Goal: Transaction & Acquisition: Purchase product/service

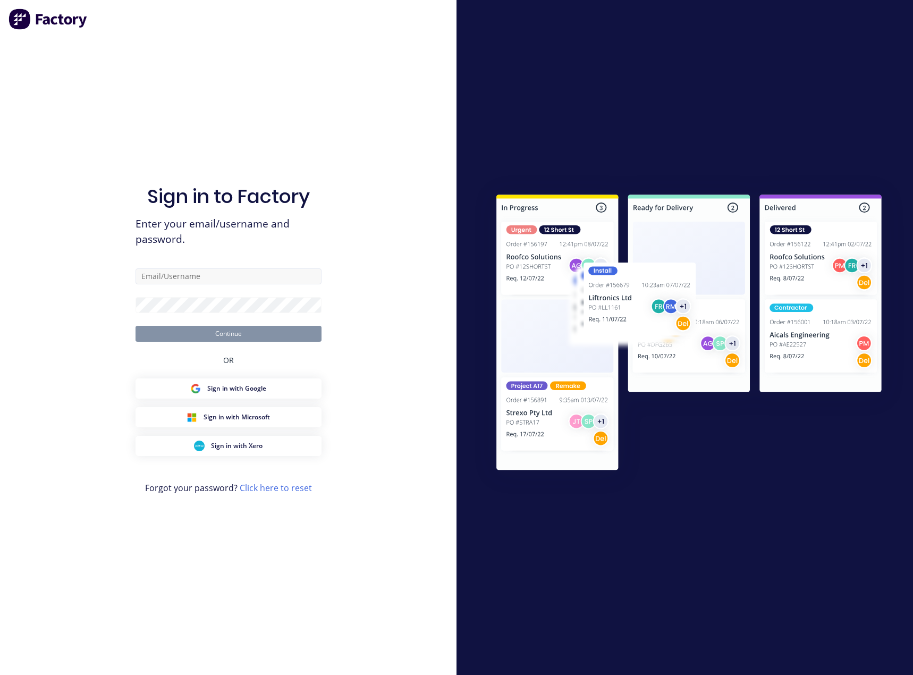
type input "[EMAIL_ADDRESS][DOMAIN_NAME]"
click at [136, 326] on button "Continue" at bounding box center [229, 334] width 186 height 16
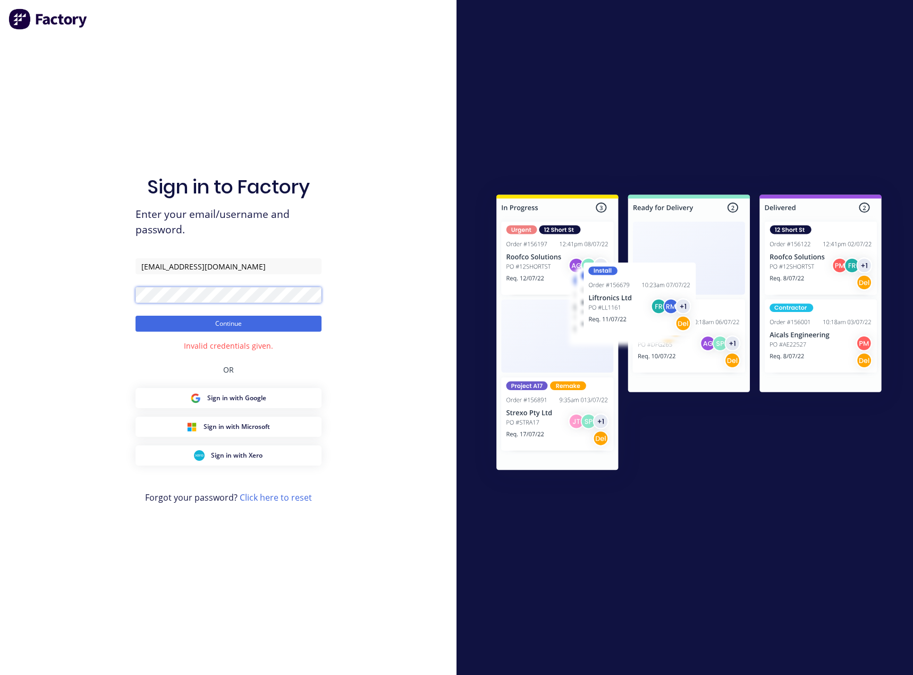
click at [136, 316] on button "Continue" at bounding box center [229, 324] width 186 height 16
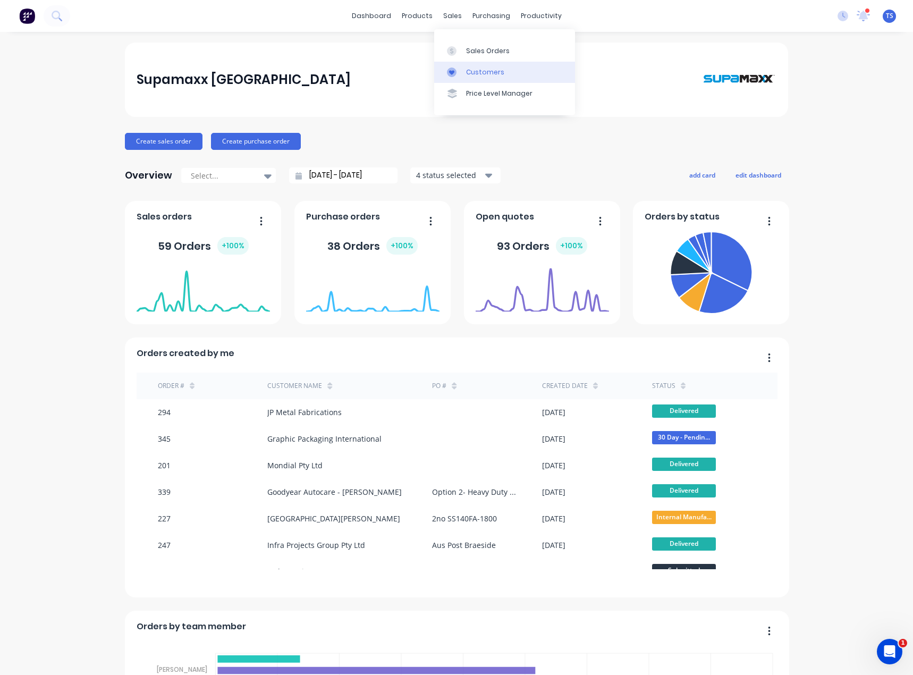
click at [465, 71] on link "Customers" at bounding box center [504, 72] width 141 height 21
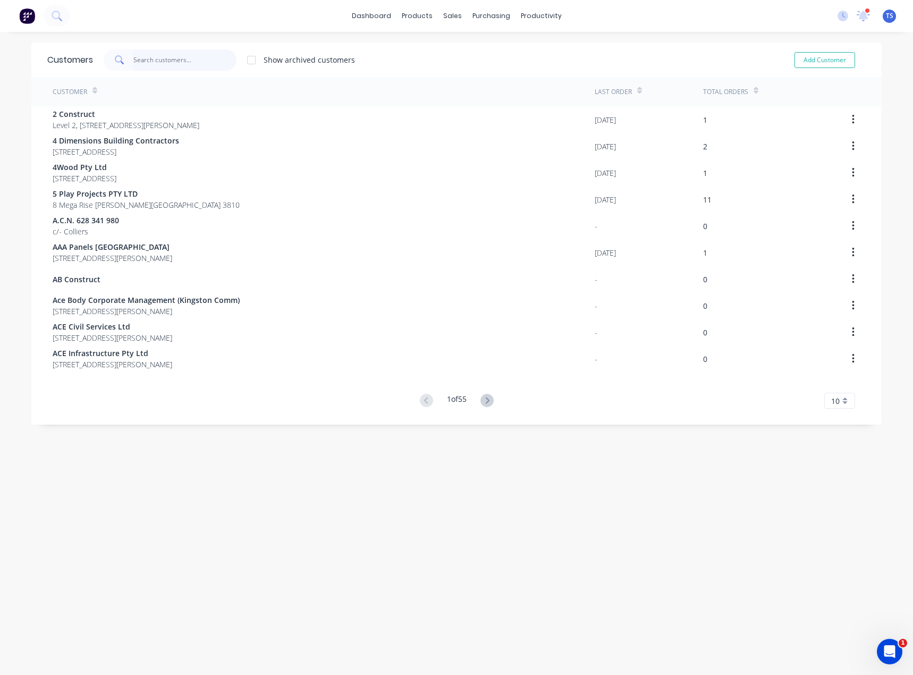
click at [181, 63] on input "text" at bounding box center [185, 59] width 104 height 21
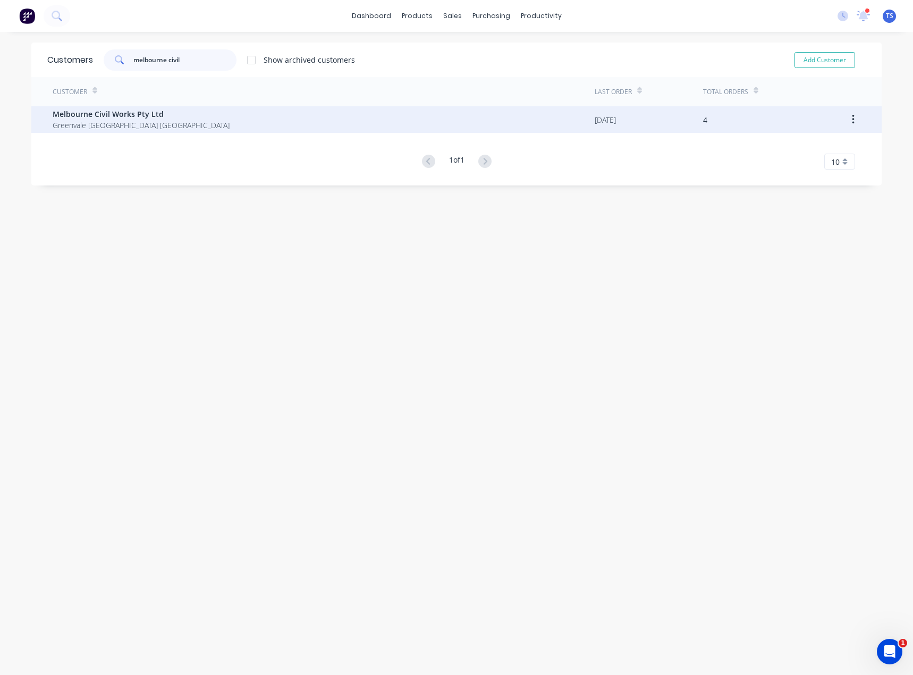
type input "melbourne civil"
click at [91, 126] on span "Greenvale [GEOGRAPHIC_DATA] [GEOGRAPHIC_DATA]" at bounding box center [141, 125] width 177 height 11
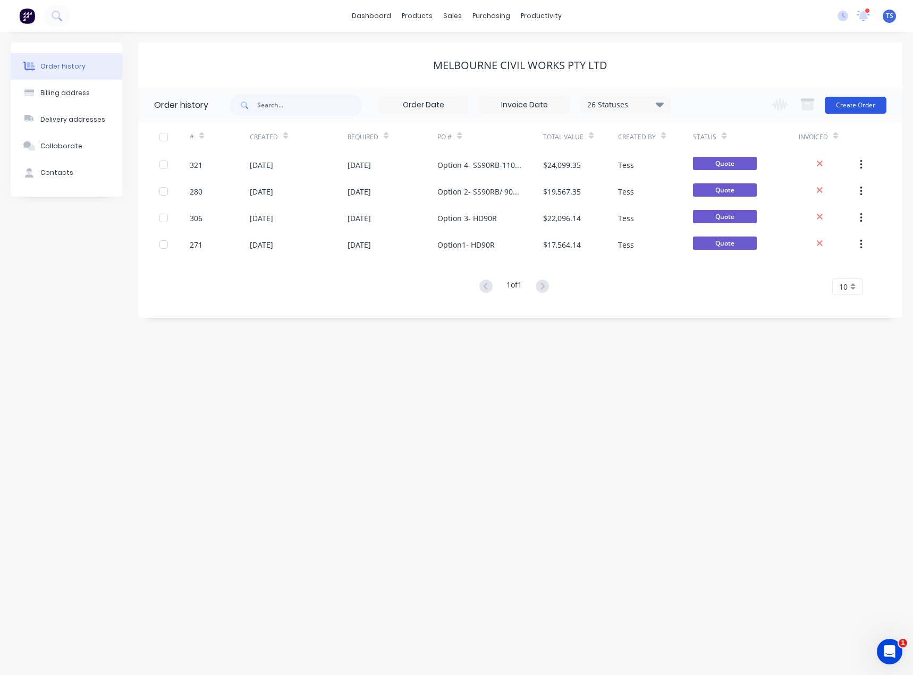
click at [861, 104] on button "Create Order" at bounding box center [856, 105] width 62 height 17
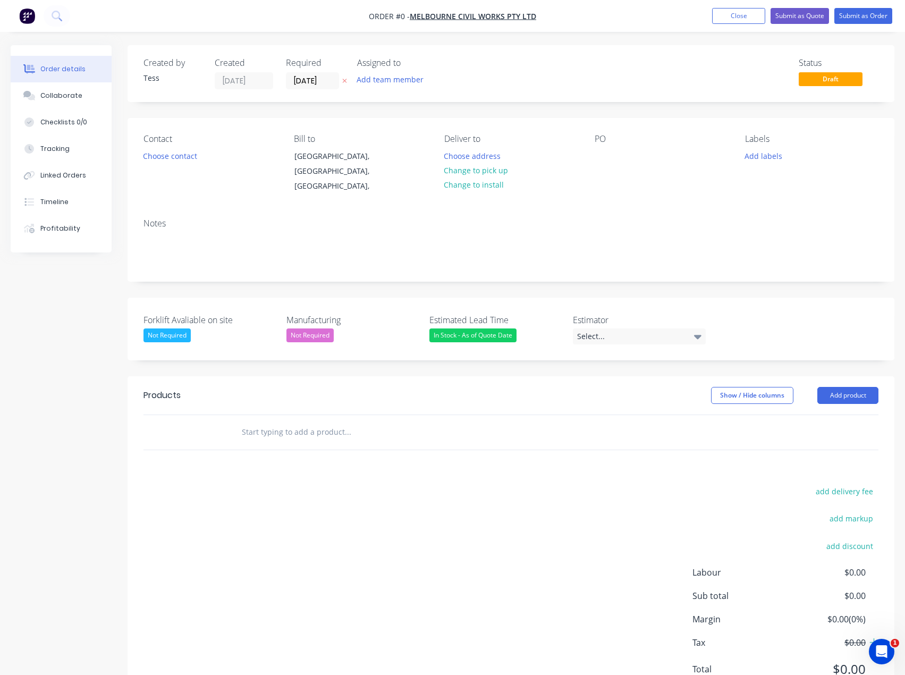
click at [174, 164] on div "Contact Choose contact" at bounding box center [210, 164] width 133 height 60
click at [174, 161] on button "Choose contact" at bounding box center [170, 155] width 65 height 14
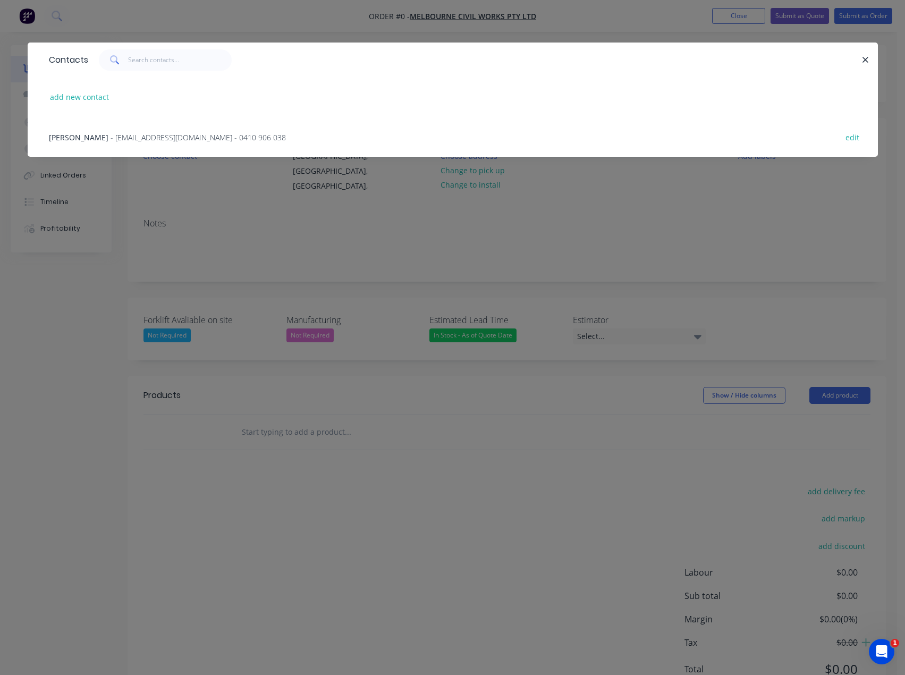
click at [122, 139] on span "- [EMAIL_ADDRESS][DOMAIN_NAME] - 0410 906 038" at bounding box center [198, 137] width 175 height 10
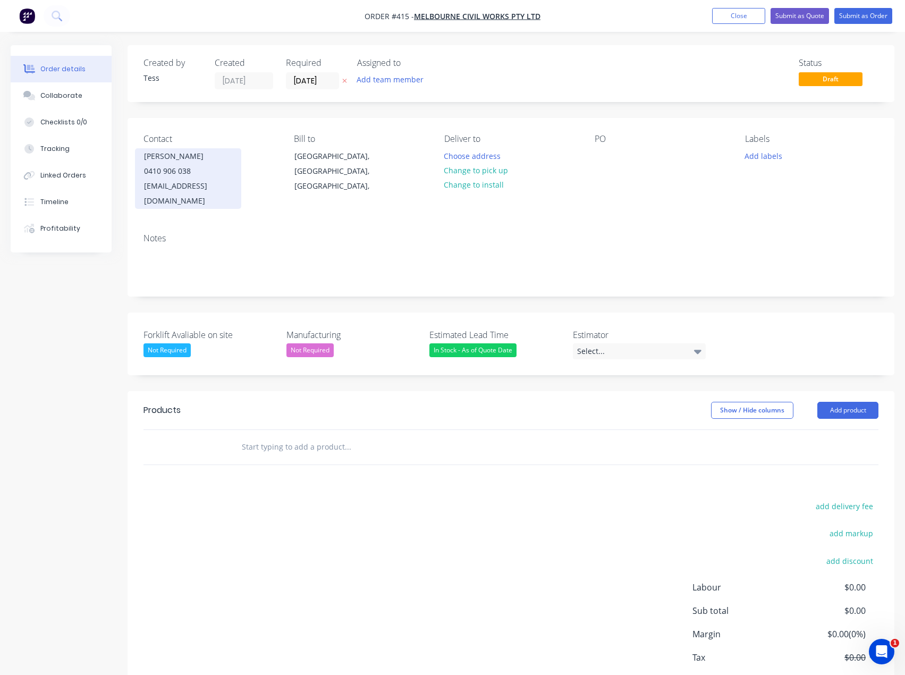
click at [167, 163] on div "[PERSON_NAME]" at bounding box center [188, 156] width 88 height 15
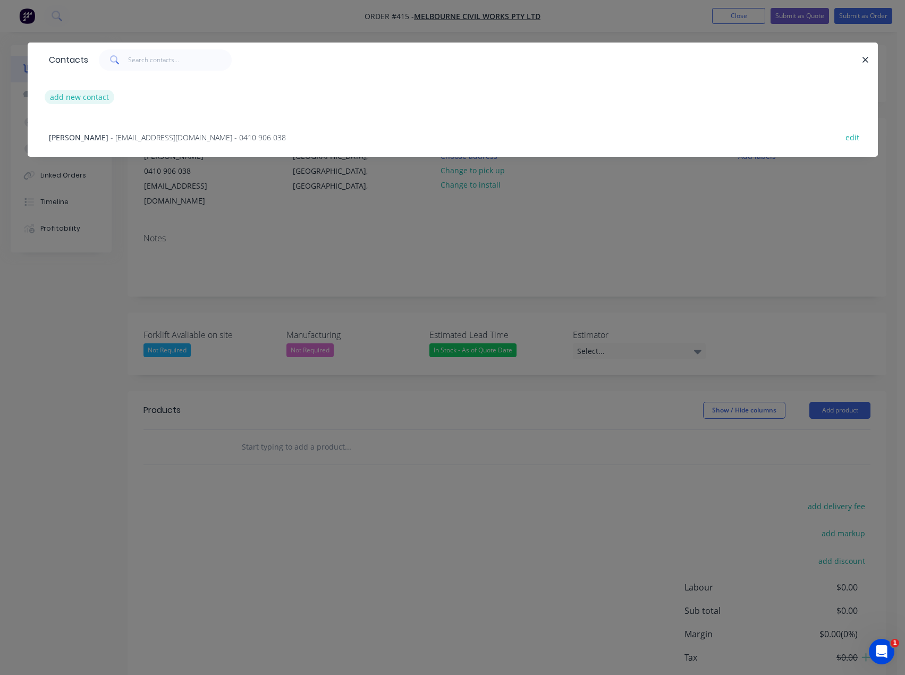
click at [75, 95] on button "add new contact" at bounding box center [80, 97] width 70 height 14
select select "AU"
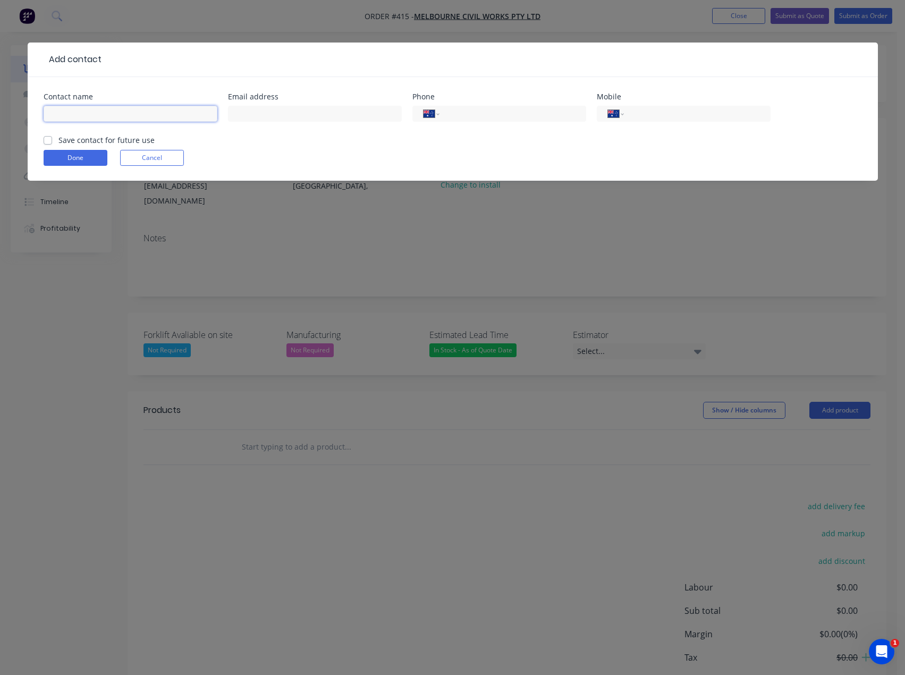
click at [108, 113] on input "text" at bounding box center [131, 114] width 174 height 16
type input "Wael"
click at [58, 138] on label "Save contact for future use" at bounding box center [106, 139] width 96 height 11
click at [50, 138] on input "Save contact for future use" at bounding box center [48, 139] width 9 height 10
checkbox input "true"
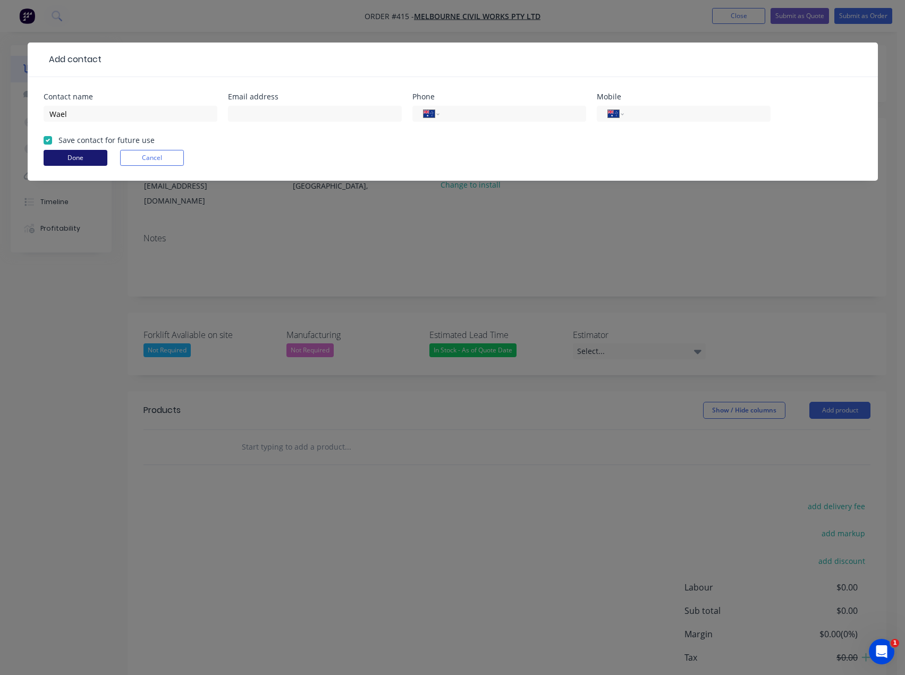
click at [78, 156] on button "Done" at bounding box center [76, 158] width 64 height 16
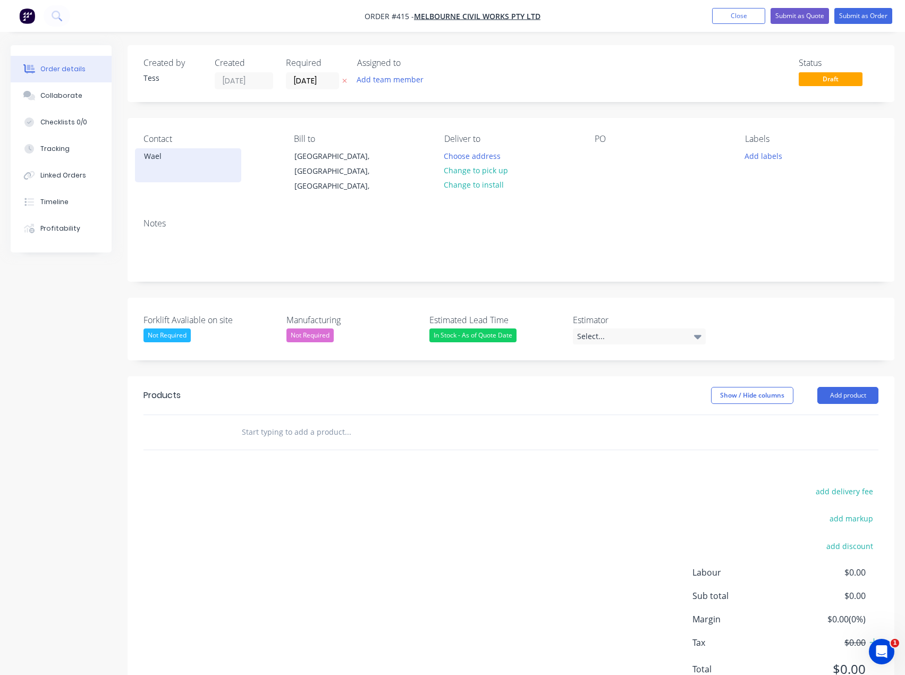
click at [172, 165] on div "Wael" at bounding box center [188, 165] width 106 height 34
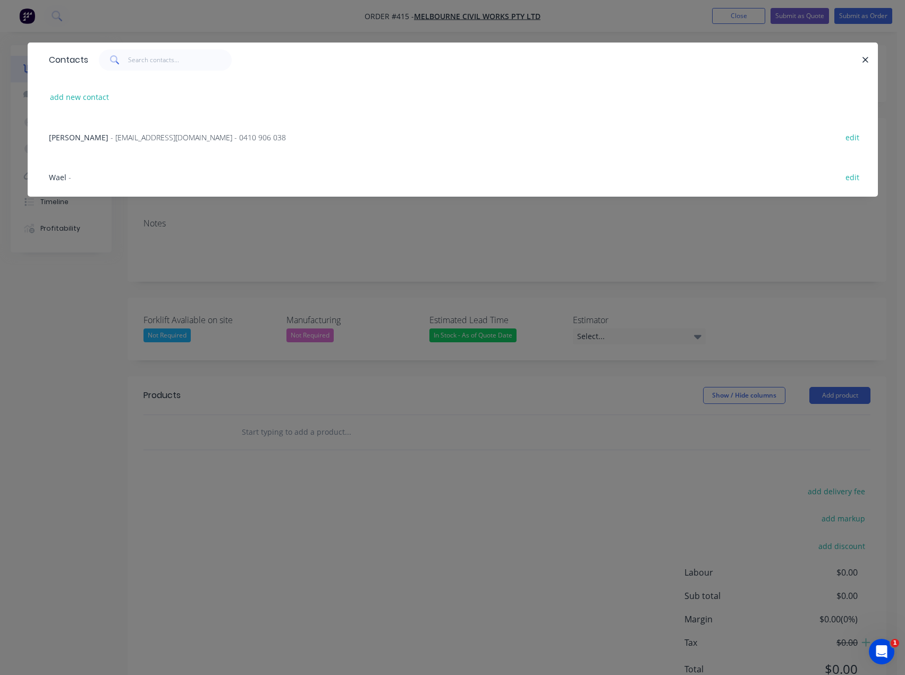
click at [111, 137] on span "- [EMAIL_ADDRESS][DOMAIN_NAME] - 0410 906 038" at bounding box center [198, 137] width 175 height 10
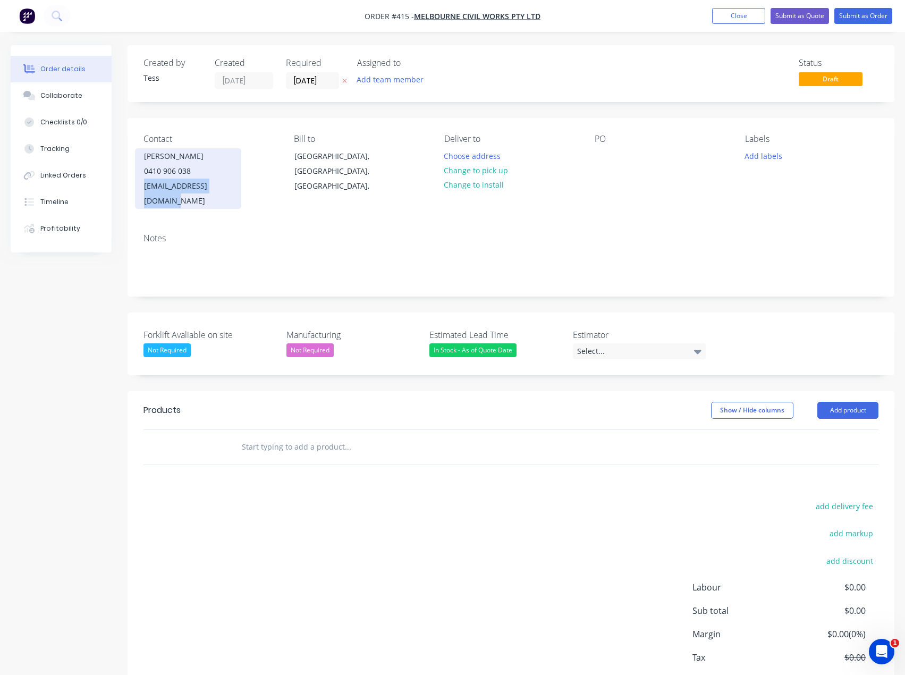
drag, startPoint x: 234, startPoint y: 186, endPoint x: 145, endPoint y: 185, distance: 89.3
click at [145, 185] on div "[PERSON_NAME] 0410 906 038 [EMAIL_ADDRESS][DOMAIN_NAME]" at bounding box center [188, 178] width 106 height 61
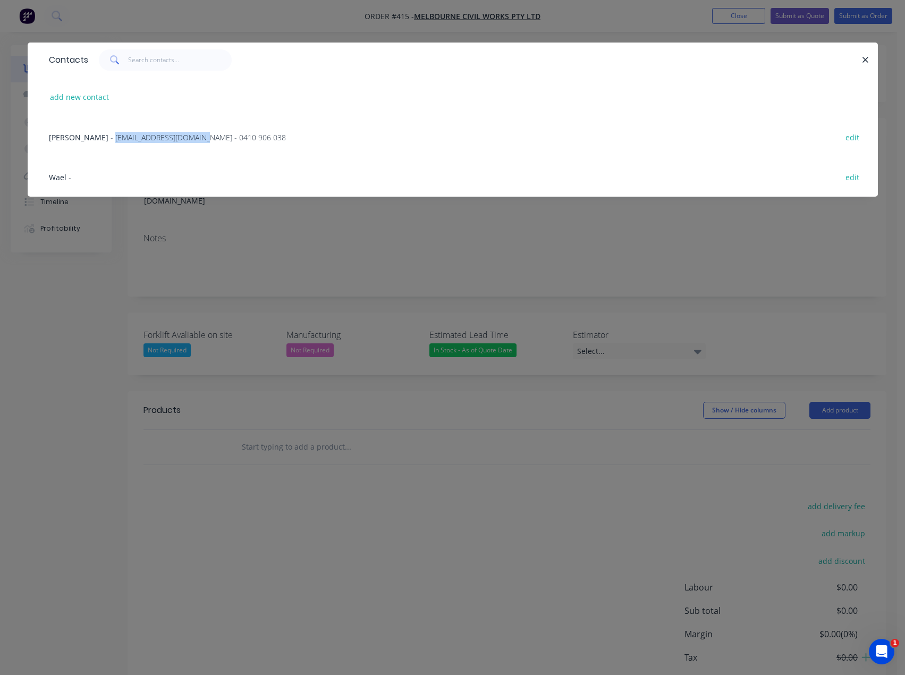
copy span "[EMAIL_ADDRESS][DOMAIN_NAME]"
drag, startPoint x: 146, startPoint y: 185, endPoint x: 93, endPoint y: 140, distance: 69.8
click at [111, 140] on span "- [EMAIL_ADDRESS][DOMAIN_NAME] - 0410 906 038" at bounding box center [198, 137] width 175 height 10
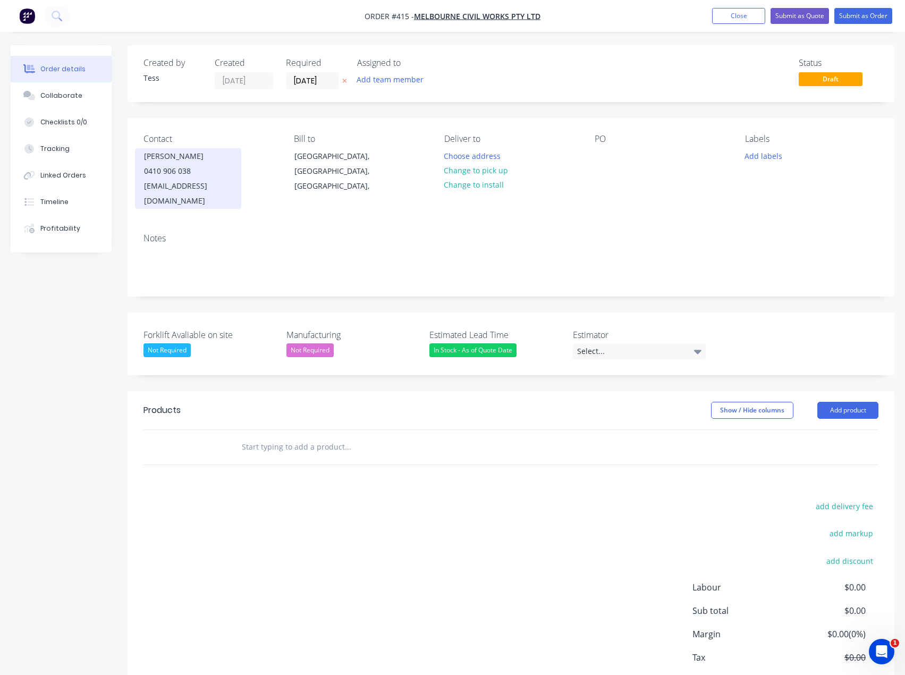
click at [186, 170] on div "0410 906 038" at bounding box center [188, 171] width 88 height 15
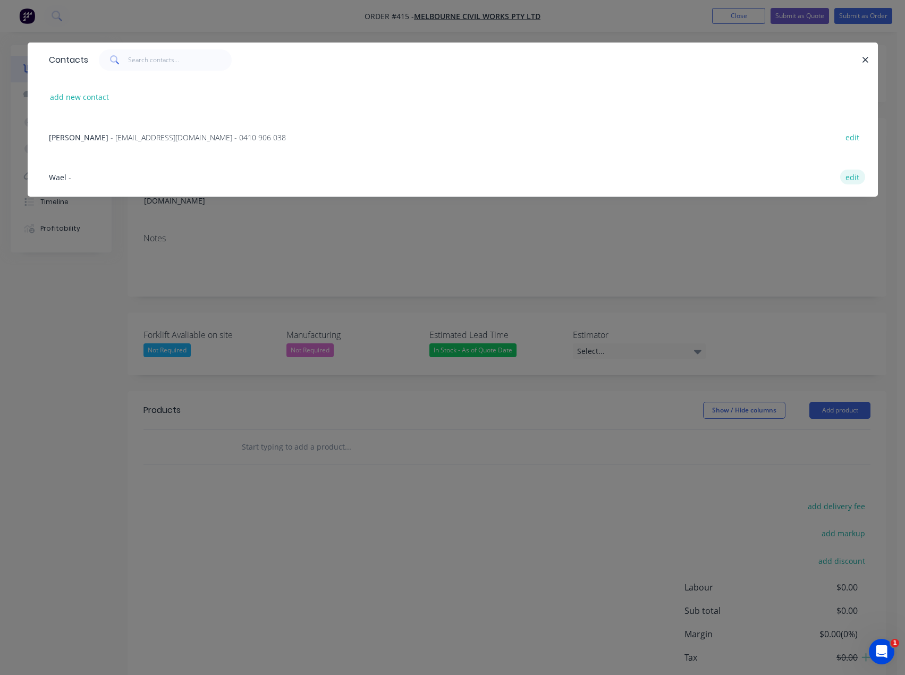
click at [856, 175] on button "edit" at bounding box center [852, 177] width 25 height 14
select select "AU"
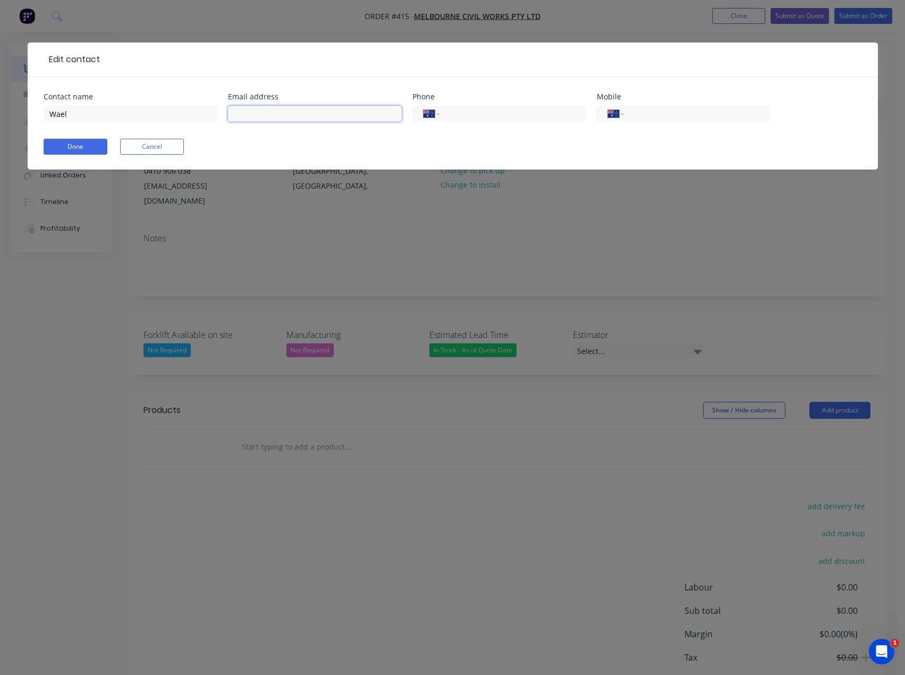
click at [249, 117] on input "text" at bounding box center [315, 114] width 174 height 16
paste input "[EMAIL_ADDRESS][DOMAIN_NAME]"
type input "[EMAIL_ADDRESS][DOMAIN_NAME]"
click at [460, 113] on input "tel" at bounding box center [511, 114] width 128 height 12
click at [634, 113] on input "tel" at bounding box center [696, 114] width 128 height 12
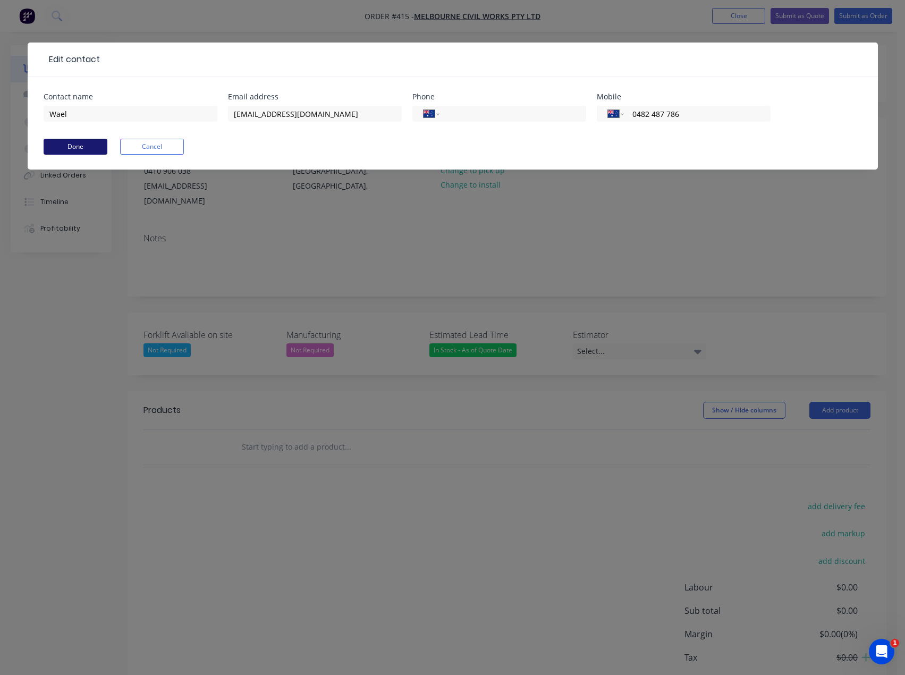
type input "0482 487 786"
click at [85, 144] on button "Done" at bounding box center [76, 147] width 64 height 16
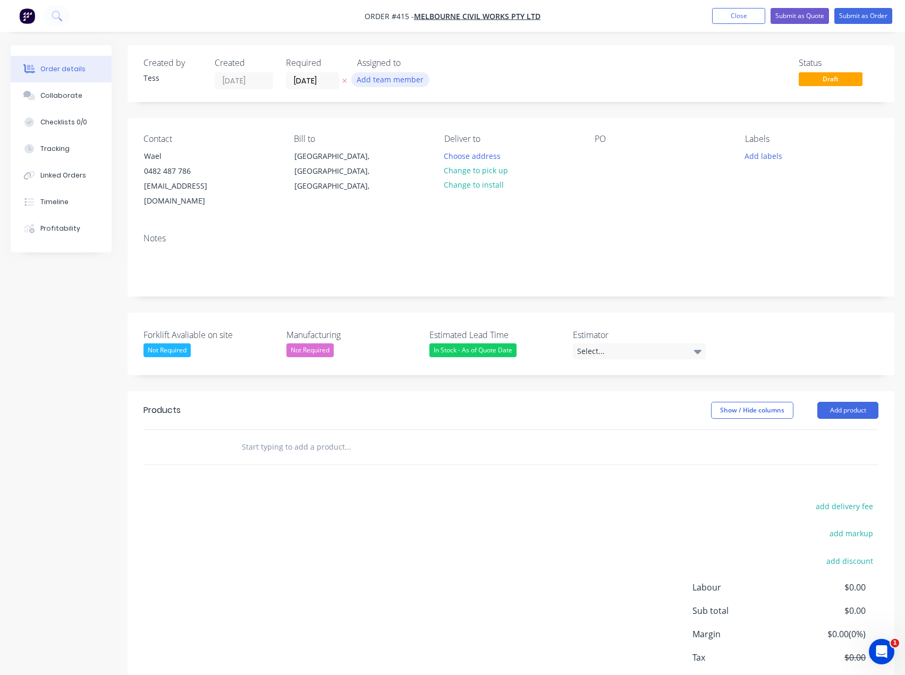
click at [383, 83] on button "Add team member" at bounding box center [390, 79] width 78 height 14
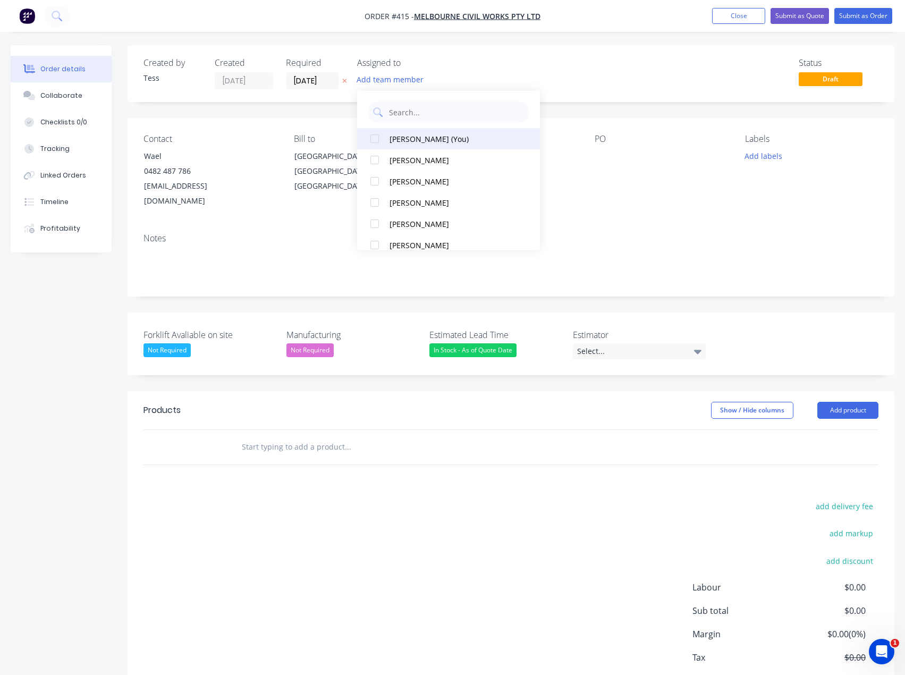
click at [397, 140] on div "[PERSON_NAME] (You)" at bounding box center [452, 138] width 125 height 11
click at [453, 64] on div "Assigned to" at bounding box center [410, 63] width 106 height 10
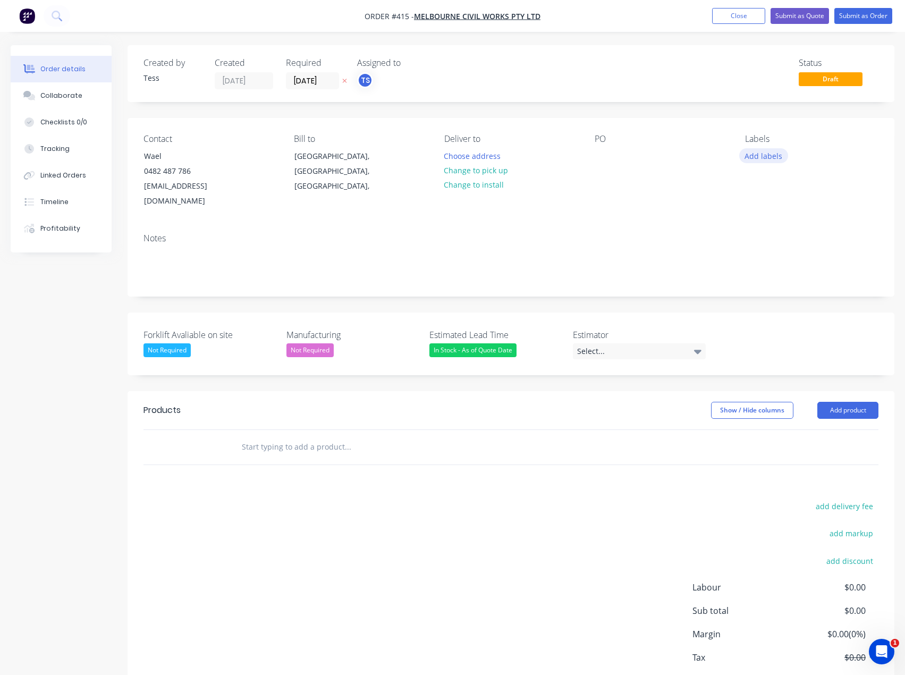
click at [760, 158] on button "Add labels" at bounding box center [763, 155] width 49 height 14
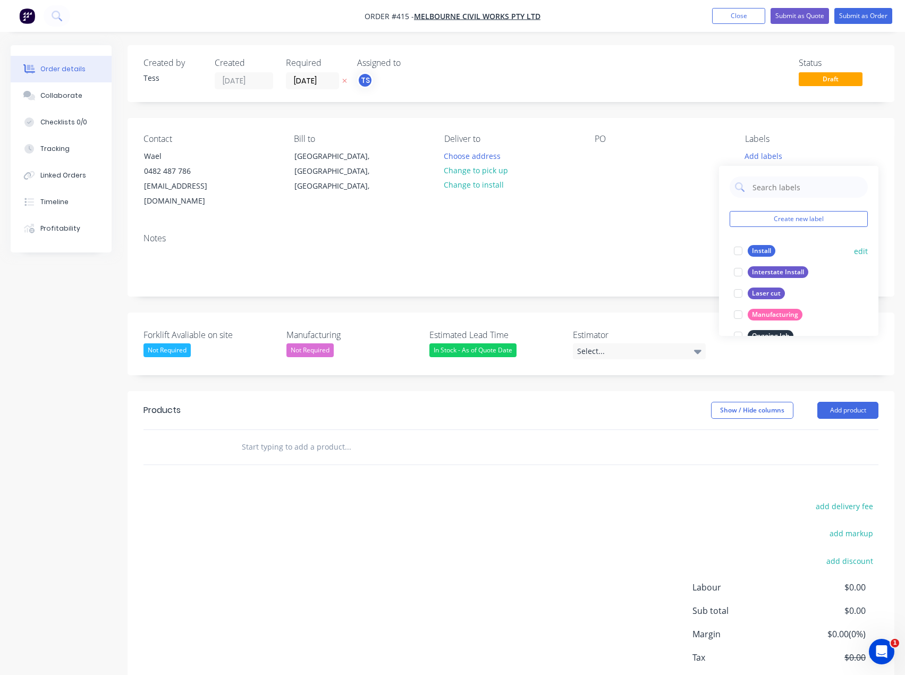
click at [760, 252] on div "Install" at bounding box center [762, 251] width 28 height 12
click at [739, 247] on div at bounding box center [738, 245] width 21 height 21
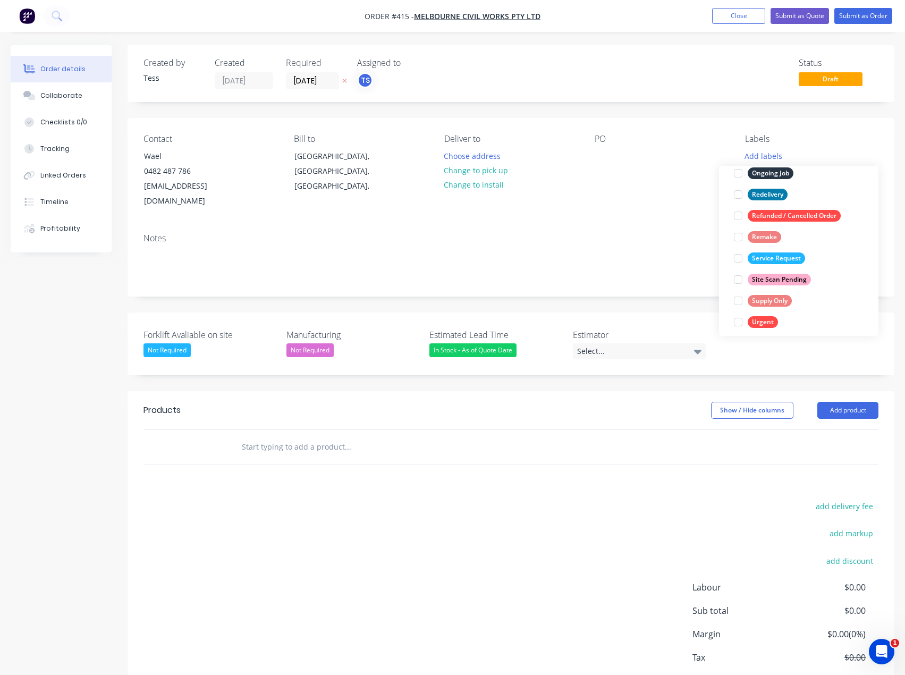
scroll to position [170, 0]
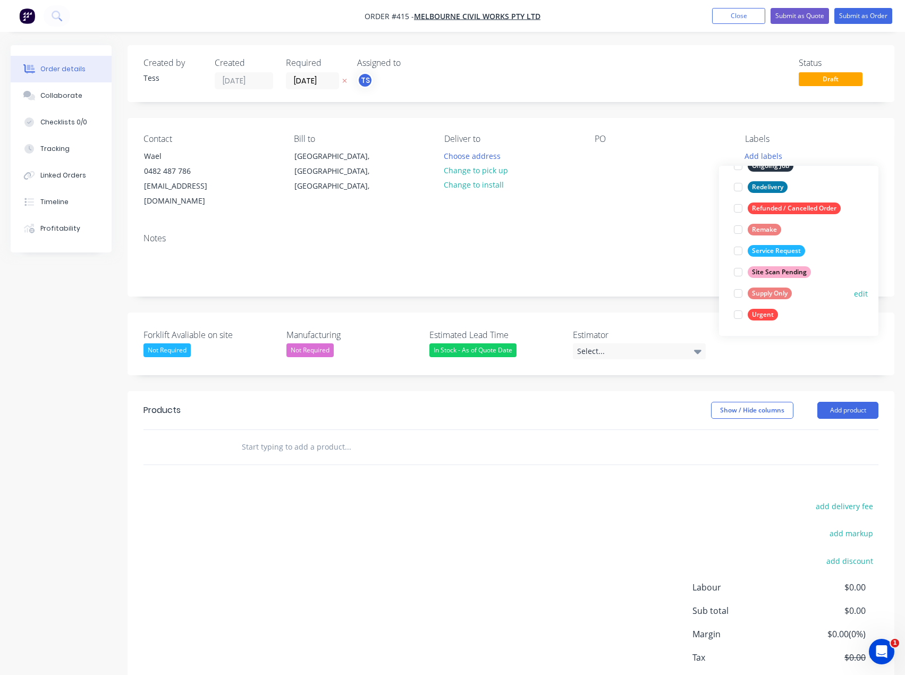
click at [742, 293] on div at bounding box center [738, 293] width 21 height 21
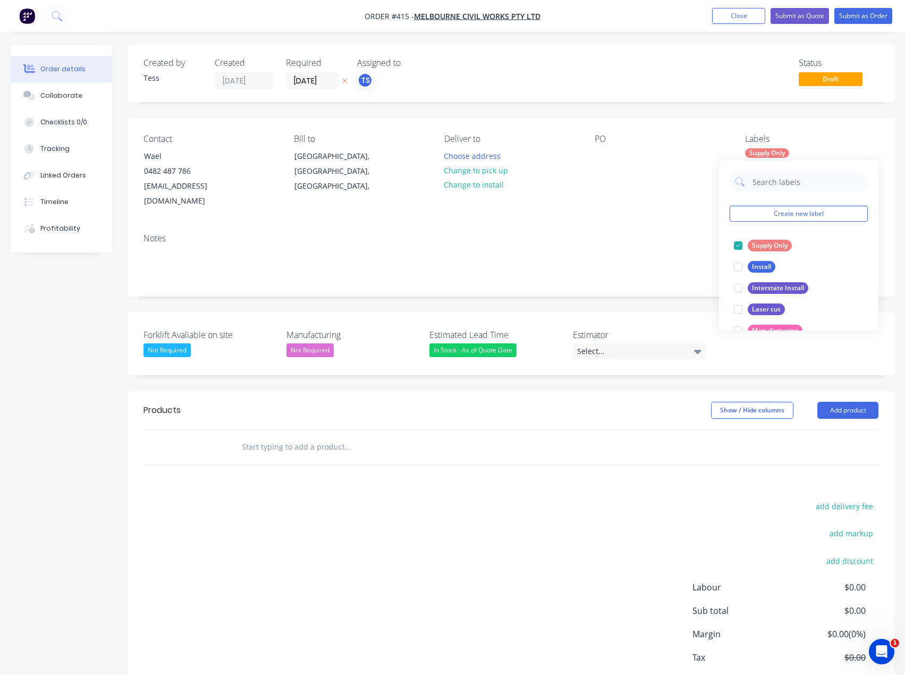
click at [705, 156] on div "PO" at bounding box center [661, 171] width 133 height 75
click at [260, 436] on input "text" at bounding box center [347, 446] width 213 height 21
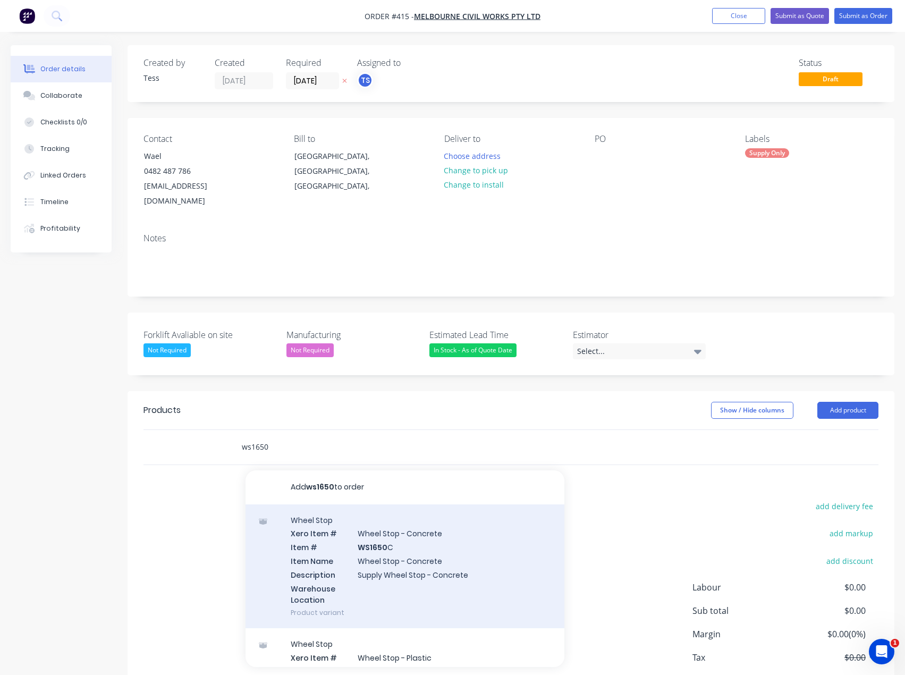
type input "ws1650"
click at [361, 538] on div "Wheel Stop Xero Item # Wheel Stop - Concrete Item # WS1650 C Item Name Wheel St…" at bounding box center [405, 566] width 319 height 124
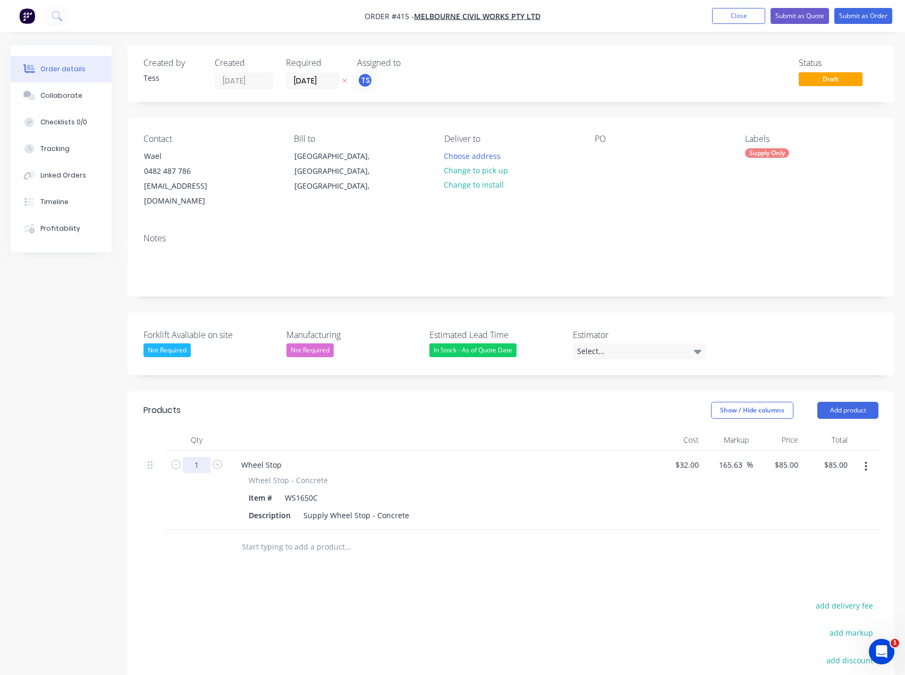
click at [196, 457] on input "1" at bounding box center [197, 465] width 28 height 16
type input "9"
type input "$765.00"
click at [846, 599] on button "add delivery fee" at bounding box center [844, 606] width 69 height 14
type input "115"
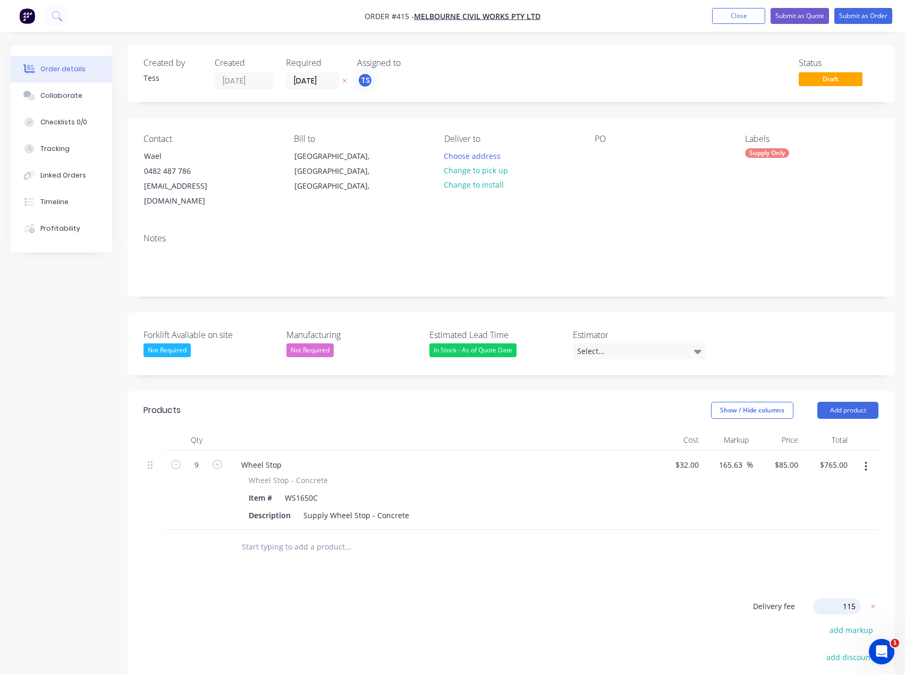
click at [428, 574] on div "Products Show / Hide columns Add product Qty Cost Markup Price Total 9 Wheel St…" at bounding box center [511, 604] width 767 height 426
click at [863, 402] on button "Add product" at bounding box center [848, 410] width 61 height 17
drag, startPoint x: 811, startPoint y: 573, endPoint x: 744, endPoint y: 551, distance: 70.6
click at [810, 578] on div "Notes (External)" at bounding box center [828, 585] width 82 height 15
click at [289, 536] on div at bounding box center [271, 543] width 77 height 15
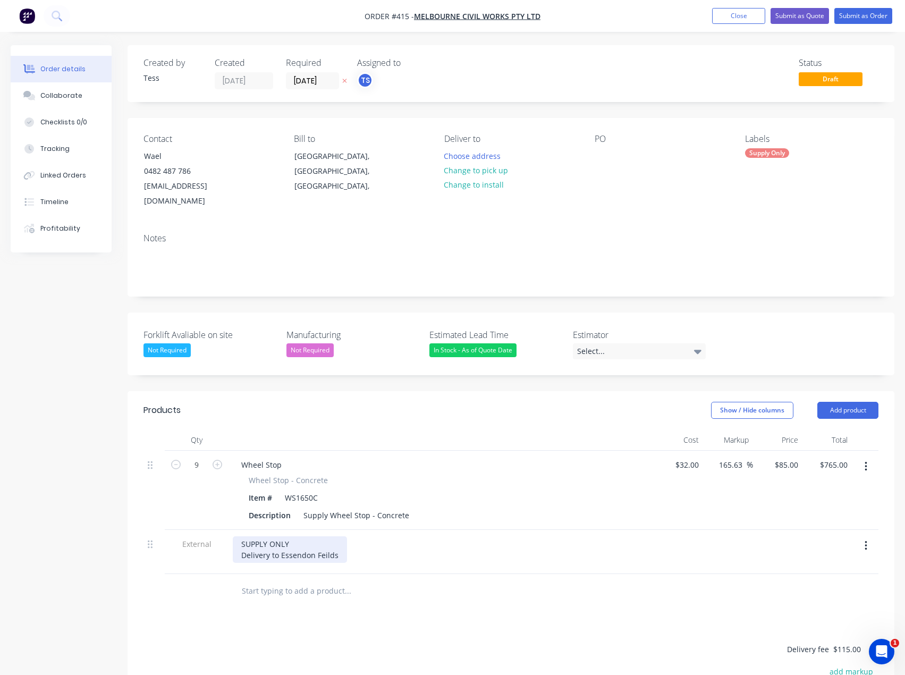
click at [322, 540] on div "SUPPLY ONLY Delivery to Essendon Feilds" at bounding box center [290, 549] width 114 height 27
click at [323, 543] on div "SUPPLY ONLY Delivery to Essendon Feilds" at bounding box center [290, 549] width 114 height 27
click at [329, 574] on div at bounding box center [420, 591] width 383 height 35
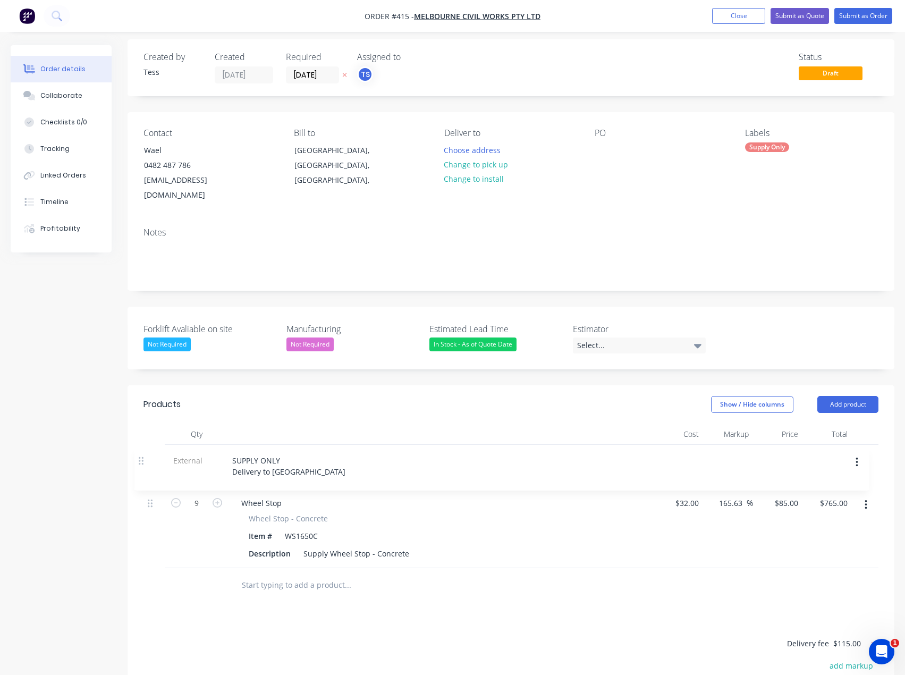
drag, startPoint x: 152, startPoint y: 530, endPoint x: 142, endPoint y: 456, distance: 75.0
click at [142, 456] on div "Qty Cost Markup Price Total 9 Wheel Stop Wheel Stop - Concrete Item # WS1650C D…" at bounding box center [511, 513] width 767 height 179
click at [275, 454] on div "SUPPLY ONLY Delivery to [GEOGRAPHIC_DATA]" at bounding box center [298, 464] width 130 height 27
drag, startPoint x: 271, startPoint y: 454, endPoint x: 284, endPoint y: 459, distance: 14.5
click at [271, 454] on div "SUPPLY ONLY Delivery to [GEOGRAPHIC_DATA]" at bounding box center [298, 464] width 130 height 27
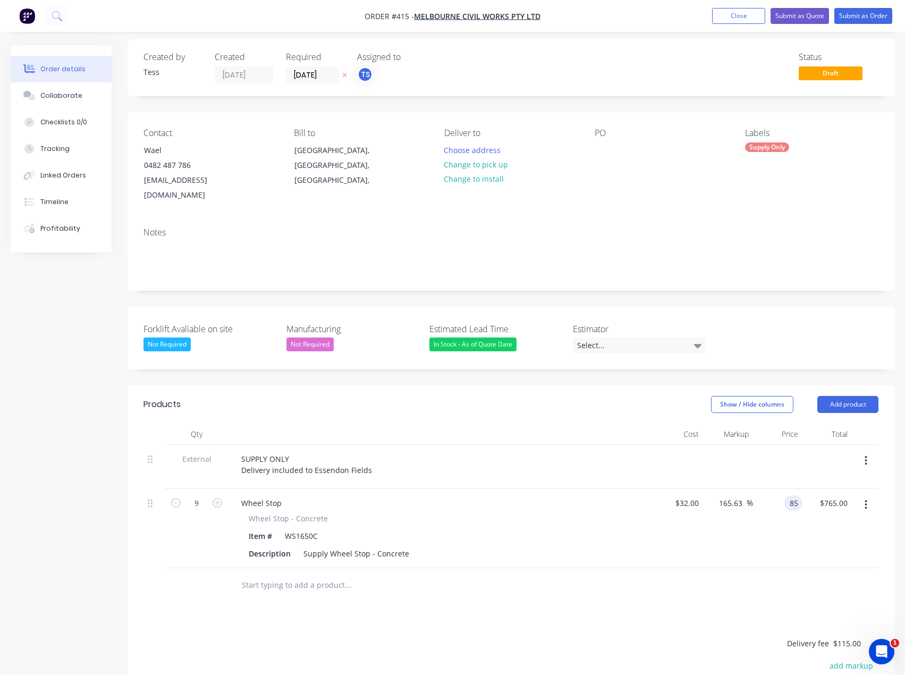
click at [789, 495] on input "85" at bounding box center [796, 502] width 14 height 15
type input "75"
type input "134.38"
type input "$75.00"
type input "$675.00"
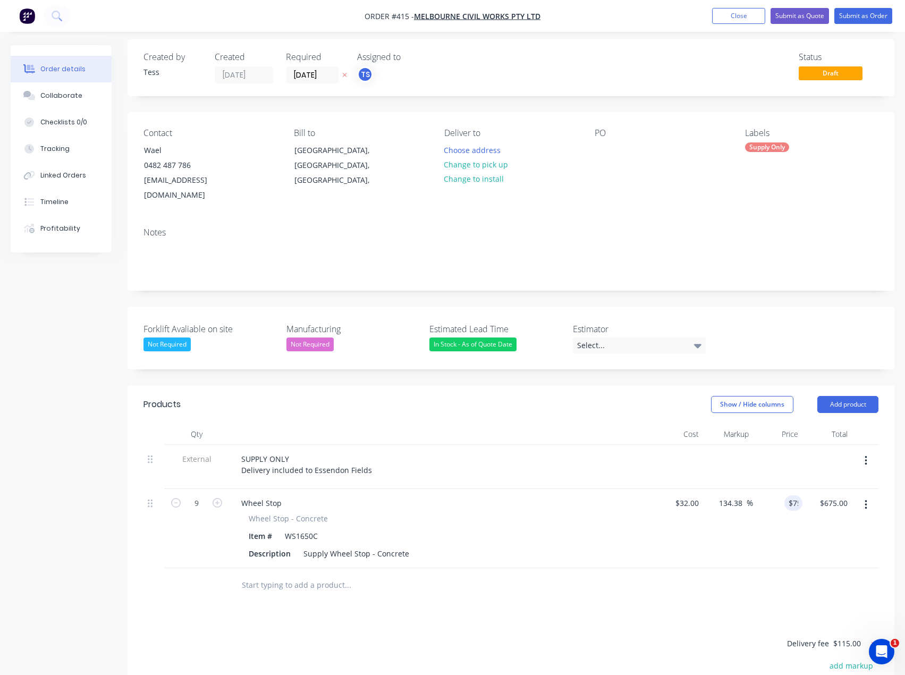
click at [559, 593] on div "Products Show / Hide columns Add product Qty Cost Markup Price Total External S…" at bounding box center [511, 618] width 767 height 467
click at [610, 338] on div "Select..." at bounding box center [639, 346] width 133 height 16
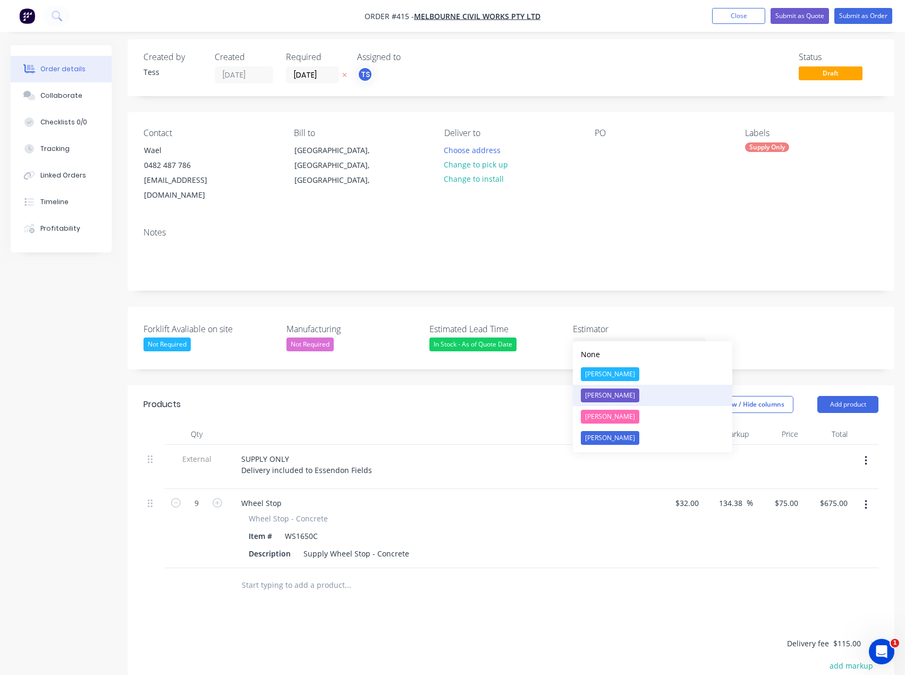
click at [596, 395] on div "[PERSON_NAME]" at bounding box center [610, 396] width 58 height 14
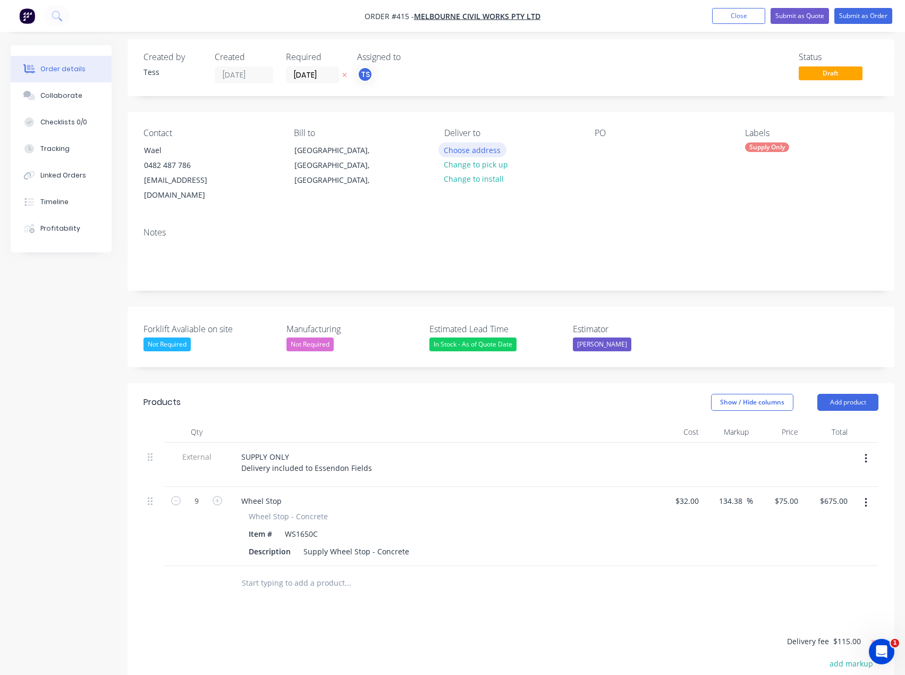
click at [473, 149] on button "Choose address" at bounding box center [473, 149] width 68 height 14
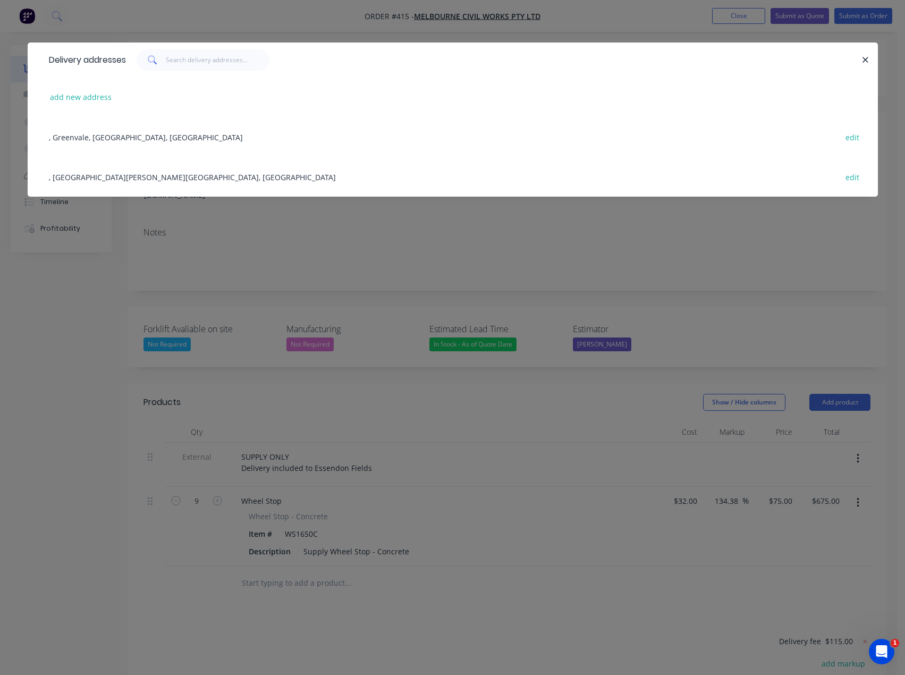
click at [120, 174] on div ", Essendon [PERSON_NAME][GEOGRAPHIC_DATA], [GEOGRAPHIC_DATA] edit" at bounding box center [453, 177] width 819 height 40
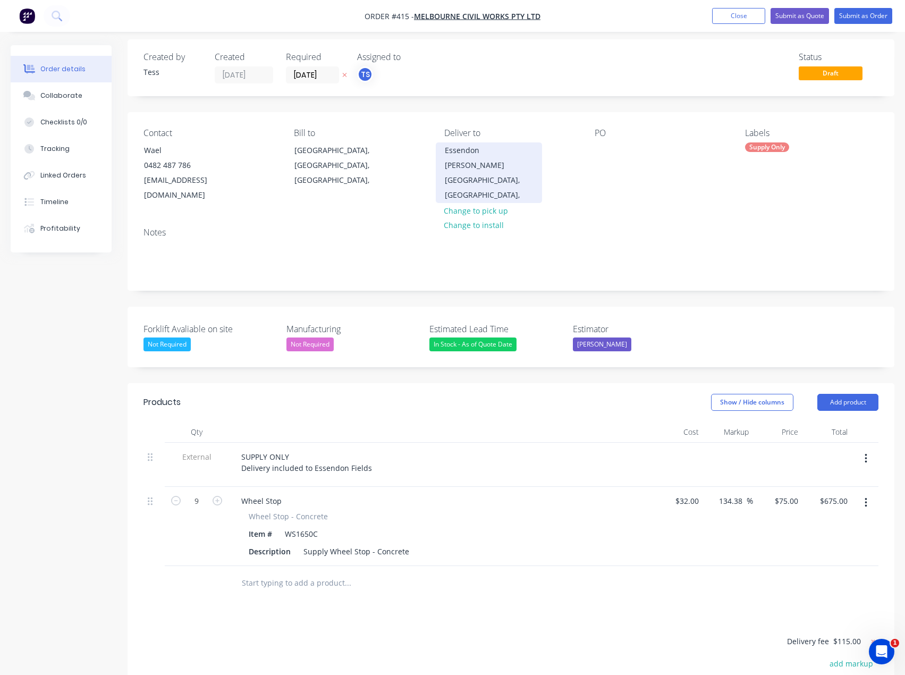
click at [477, 151] on div "Essendon [PERSON_NAME][GEOGRAPHIC_DATA], [GEOGRAPHIC_DATA]," at bounding box center [489, 173] width 88 height 60
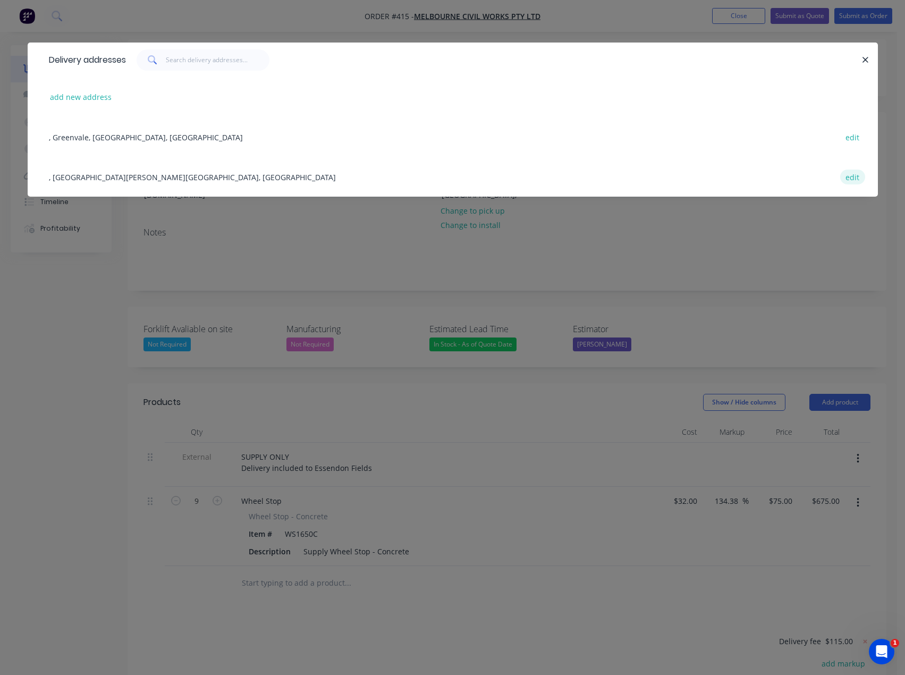
click at [853, 175] on button "edit" at bounding box center [852, 177] width 25 height 14
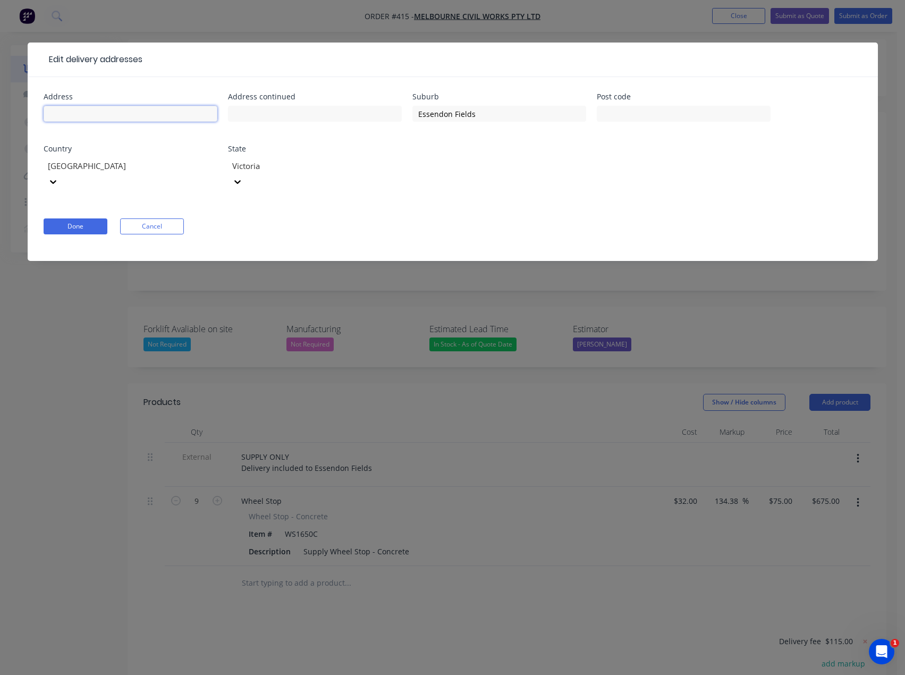
click at [114, 119] on input "text" at bounding box center [131, 114] width 174 height 16
type input "[STREET_ADDRESS]"
click at [645, 108] on input "text" at bounding box center [684, 114] width 174 height 16
type input "3041"
click at [589, 150] on div "Address [STREET_ADDRESS]" at bounding box center [453, 148] width 819 height 110
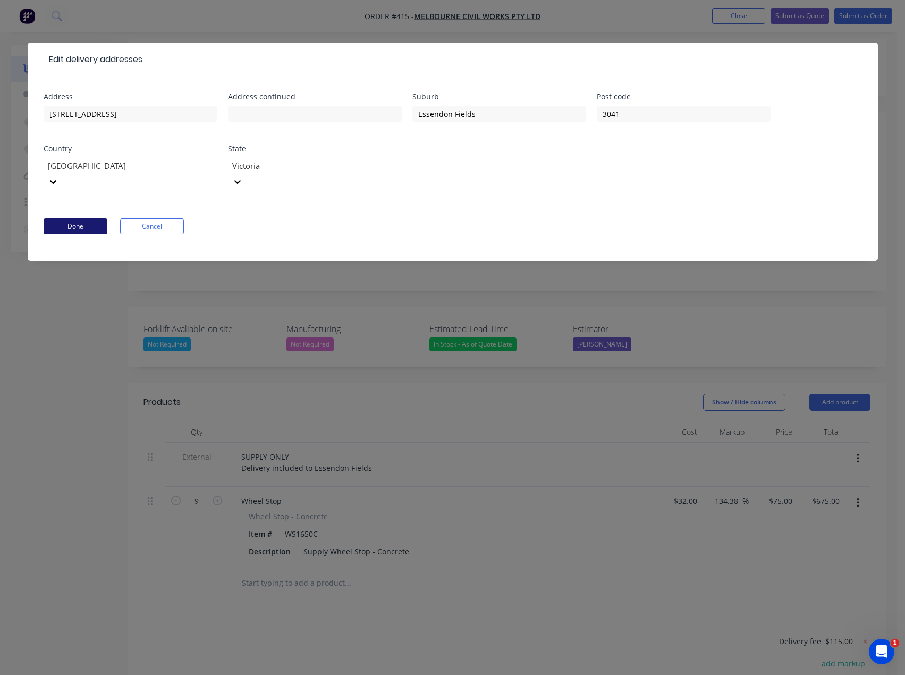
click at [80, 218] on button "Done" at bounding box center [76, 226] width 64 height 16
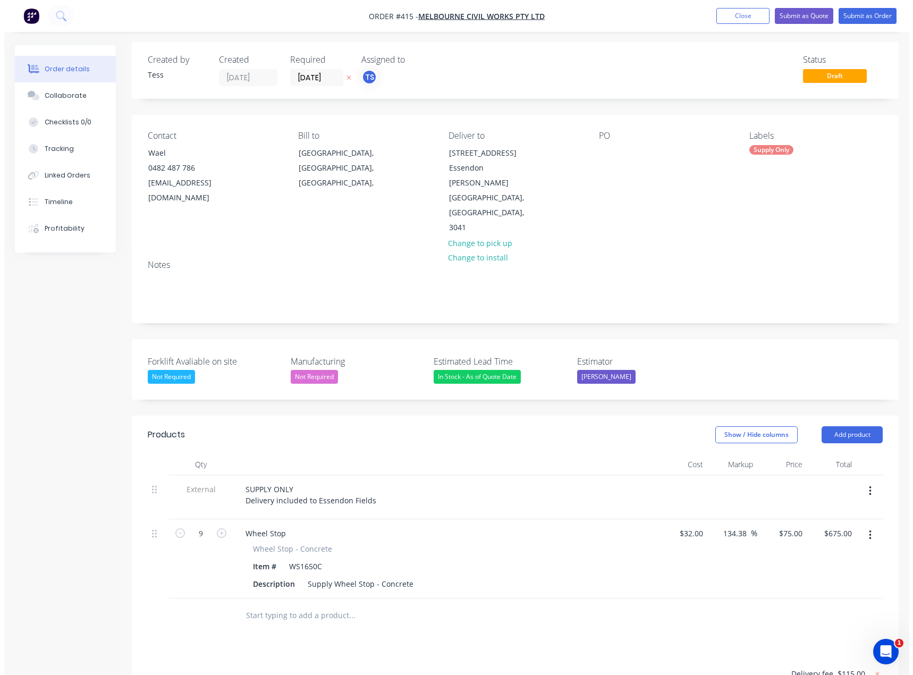
scroll to position [0, 0]
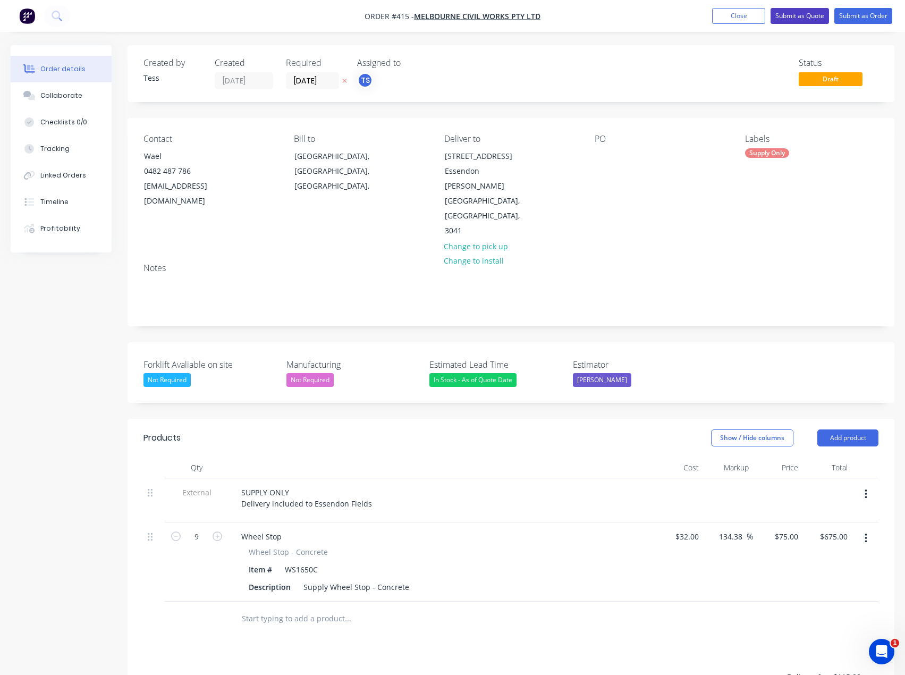
click at [815, 18] on button "Submit as Quote" at bounding box center [800, 16] width 58 height 16
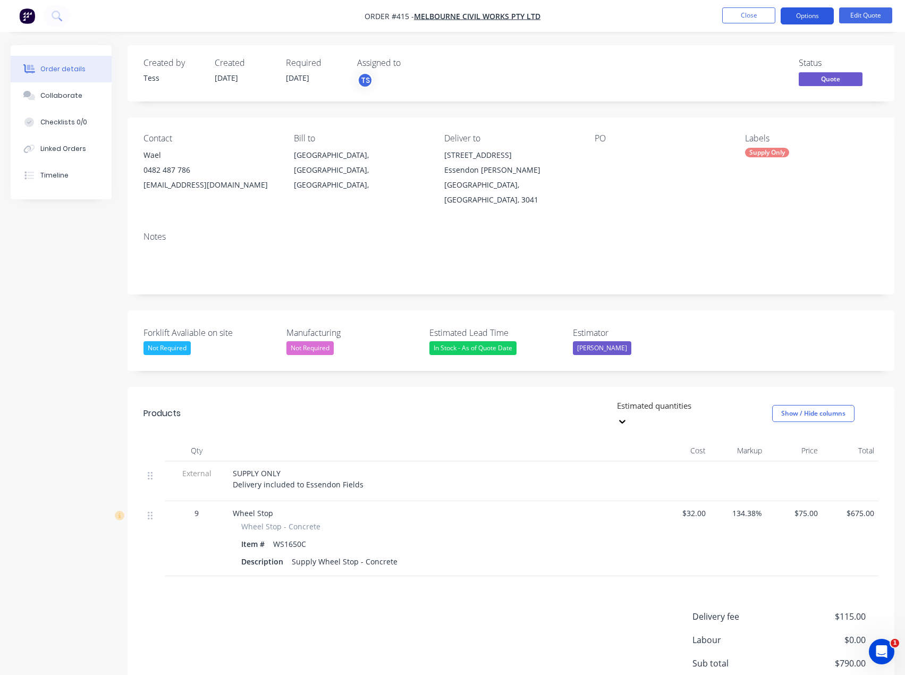
click at [814, 15] on button "Options" at bounding box center [807, 15] width 53 height 17
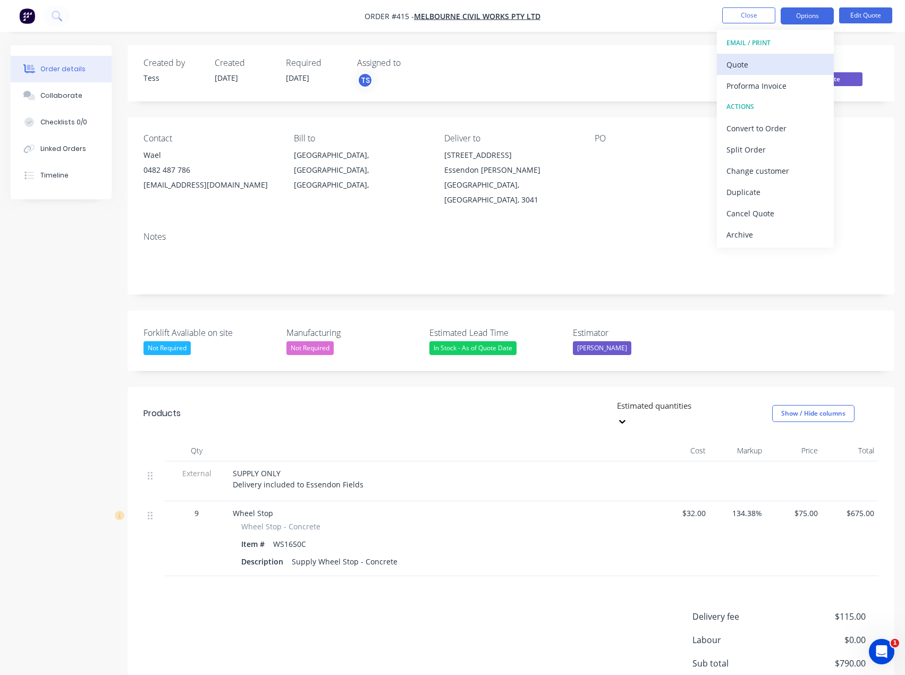
click at [761, 63] on div "Quote" at bounding box center [776, 64] width 98 height 15
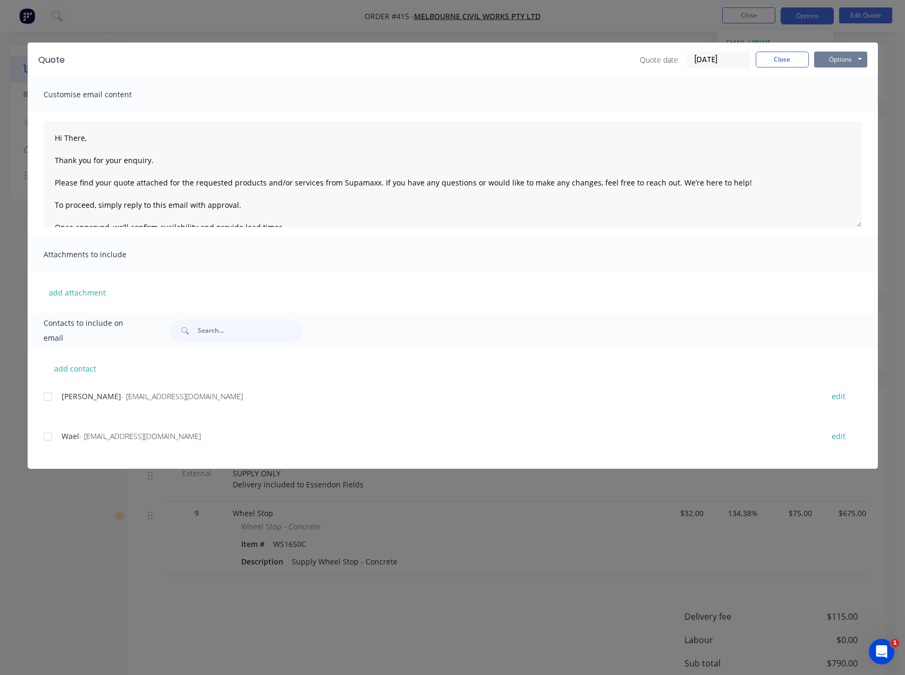
click at [852, 56] on button "Options" at bounding box center [840, 60] width 53 height 16
click at [827, 81] on button "Preview" at bounding box center [848, 79] width 68 height 18
